Goal: Transaction & Acquisition: Purchase product/service

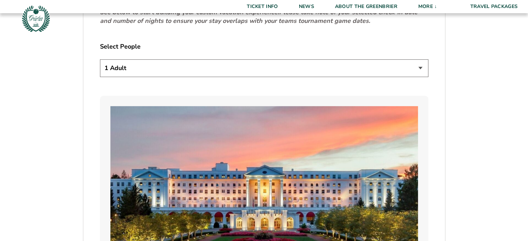
scroll to position [347, 0]
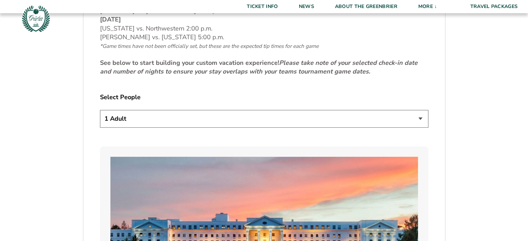
click at [264, 117] on select "1 Adult 2 Adults 3 Adults 4 Adults 2 Adults + 1 Child 2 Adults + 2 Children 2 A…" at bounding box center [264, 119] width 329 height 18
select select "2 Adults"
click at [100, 110] on select "1 Adult 2 Adults 3 Adults 4 Adults 2 Adults + 1 Child 2 Adults + 2 Children 2 A…" at bounding box center [264, 119] width 329 height 18
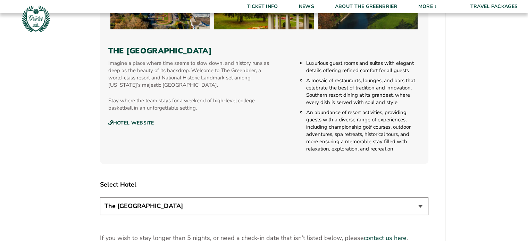
scroll to position [799, 0]
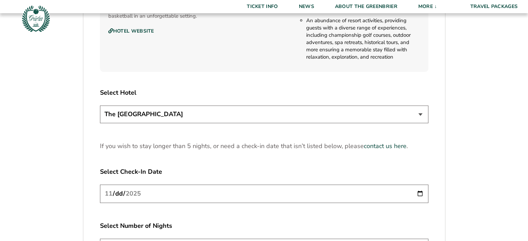
click at [263, 106] on select "The [GEOGRAPHIC_DATA]" at bounding box center [264, 115] width 329 height 18
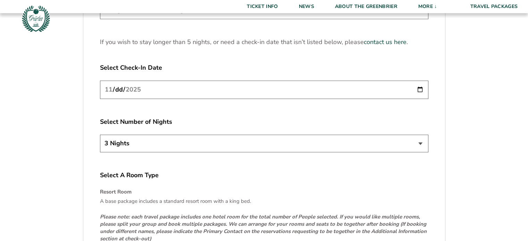
scroll to position [1042, 0]
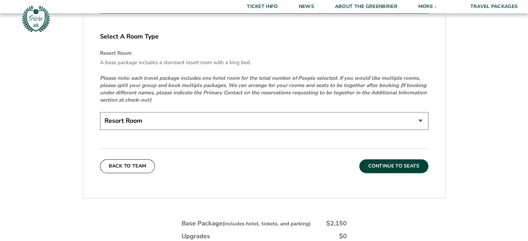
click at [382, 159] on button "Continue To Seats" at bounding box center [393, 166] width 69 height 14
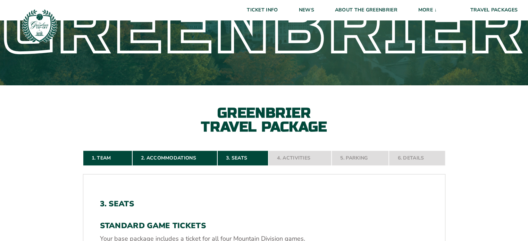
scroll to position [0, 0]
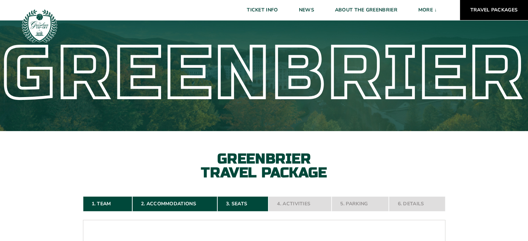
click at [502, 8] on link "Travel Packages" at bounding box center [494, 10] width 68 height 20
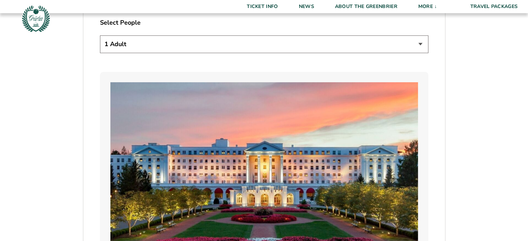
scroll to position [452, 0]
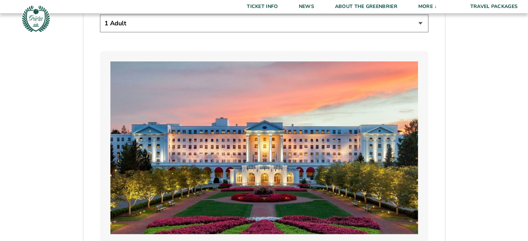
click at [199, 27] on select "1 Adult 2 Adults 3 Adults 4 Adults 2 Adults + 1 Child 2 Adults + 2 Children 2 A…" at bounding box center [264, 24] width 329 height 18
select select "2 Adults"
click at [100, 15] on select "1 Adult 2 Adults 3 Adults 4 Adults 2 Adults + 1 Child 2 Adults + 2 Children 2 A…" at bounding box center [264, 24] width 329 height 18
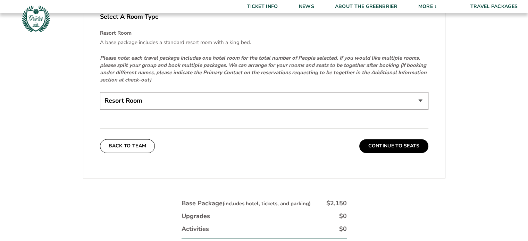
scroll to position [1077, 0]
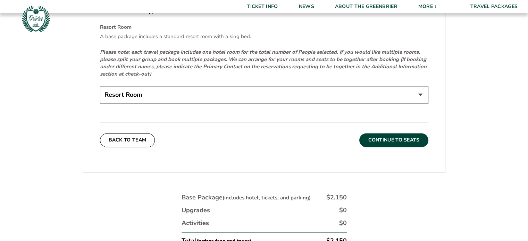
click at [400, 141] on button "Continue To Seats" at bounding box center [393, 140] width 69 height 14
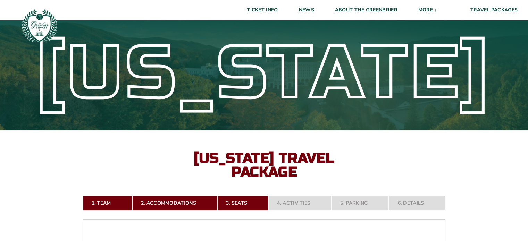
scroll to position [0, 0]
